Goal: Check status

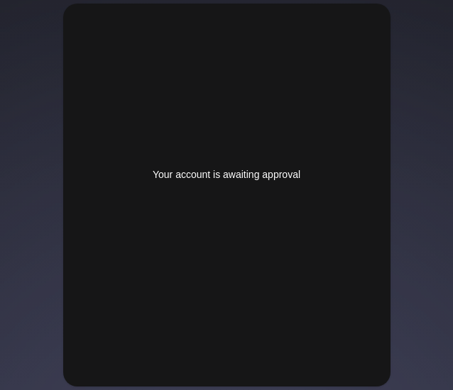
click at [235, 168] on div "Your account is awaiting approval" at bounding box center [226, 175] width 265 height 14
